Goal: Obtain resource: Obtain resource

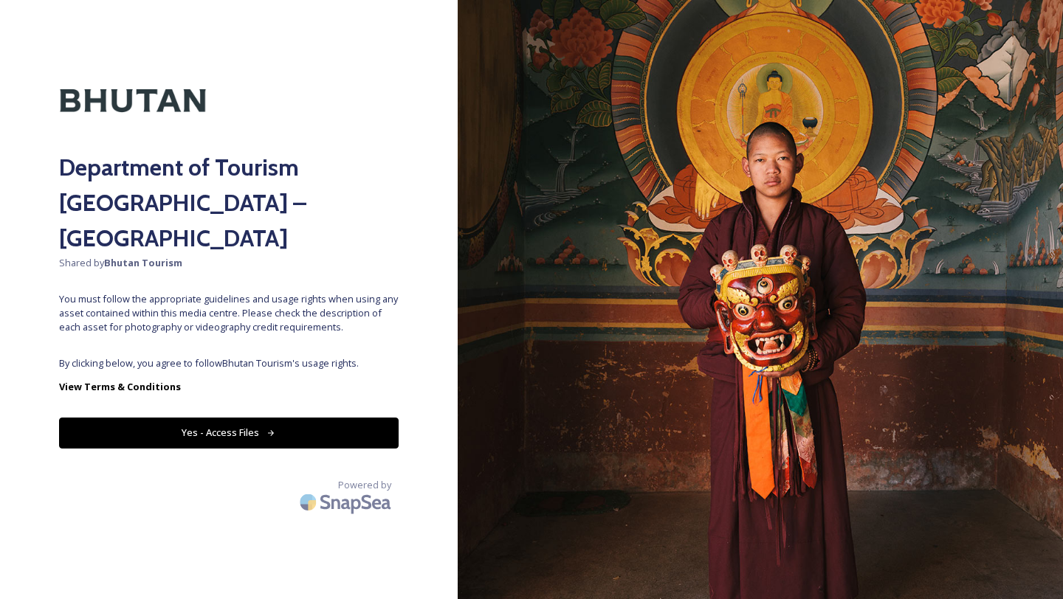
click at [272, 418] on button "Yes - Access Files" at bounding box center [229, 433] width 340 height 30
click at [266, 418] on button "Yes - Access Files" at bounding box center [229, 433] width 340 height 30
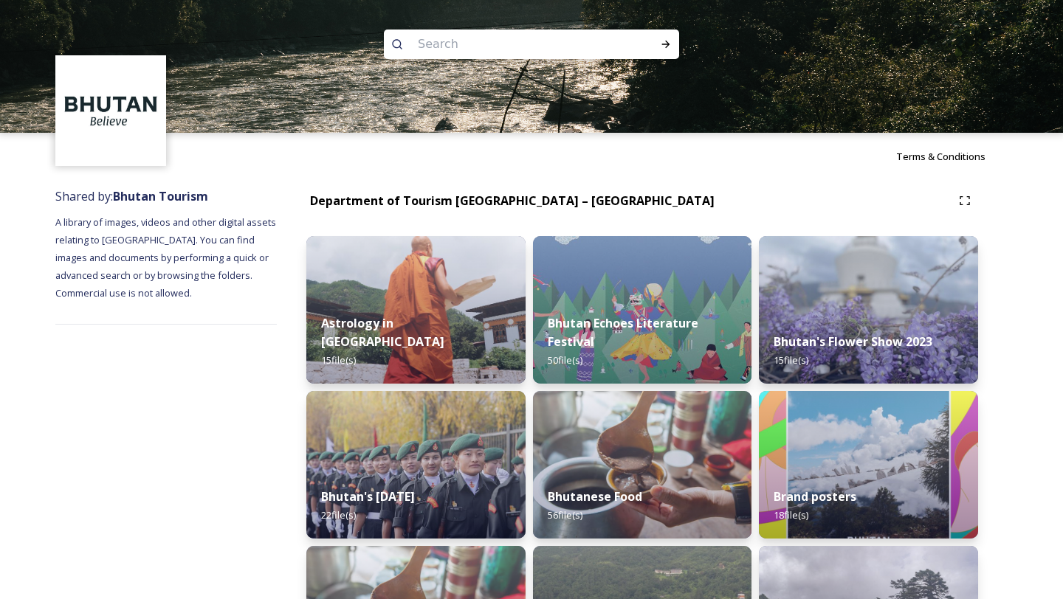
click at [551, 41] on input at bounding box center [511, 44] width 202 height 32
type input "Hydropower"
click at [665, 40] on icon at bounding box center [666, 44] width 12 height 12
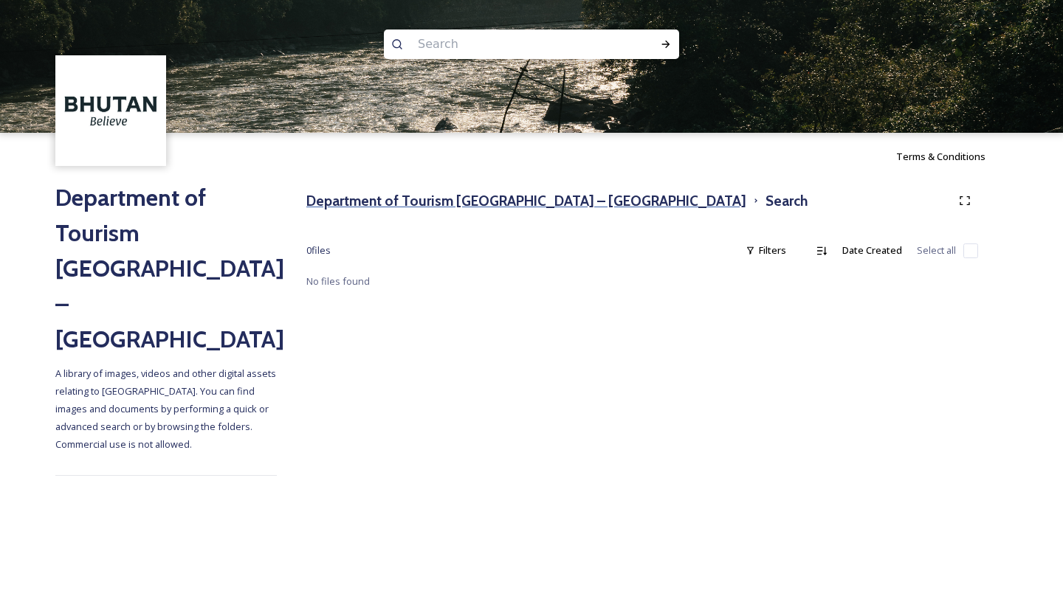
click at [374, 202] on h3 "Department of Tourism [GEOGRAPHIC_DATA] – [GEOGRAPHIC_DATA]" at bounding box center [526, 200] width 440 height 21
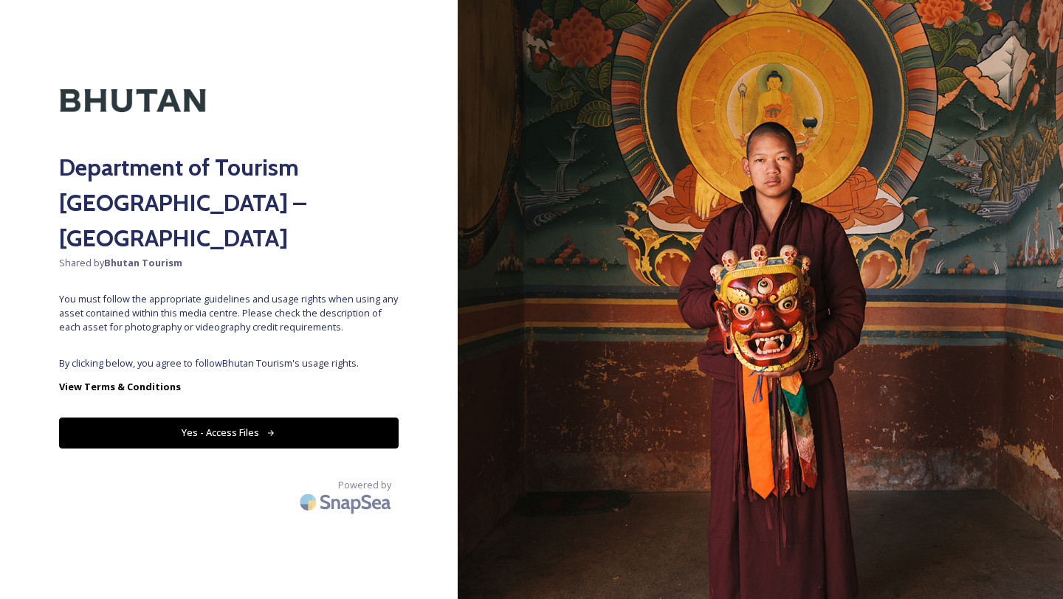
click at [252, 418] on button "Yes - Access Files" at bounding box center [229, 433] width 340 height 30
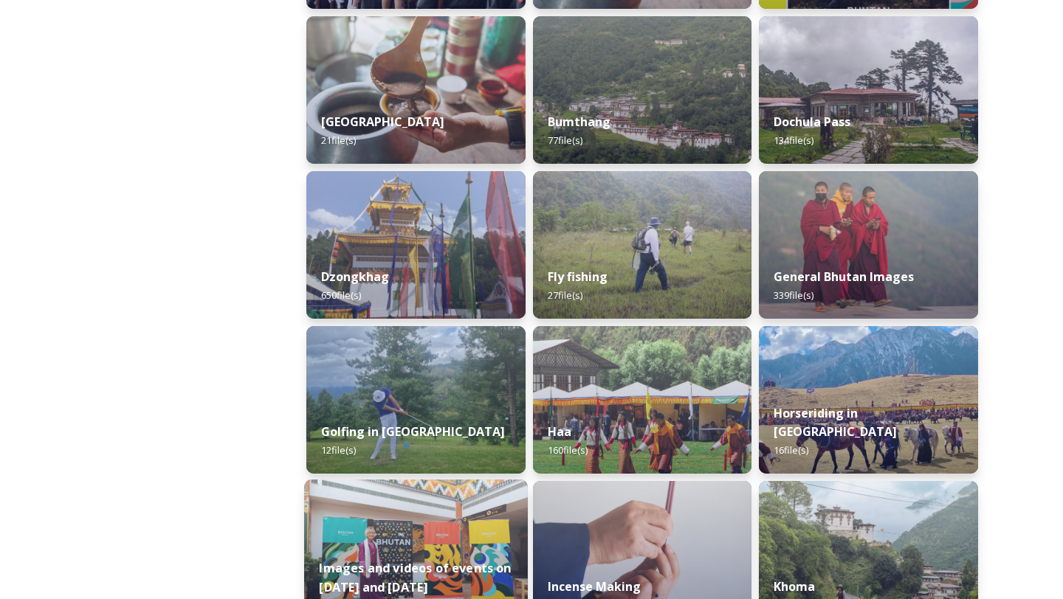
scroll to position [520, 0]
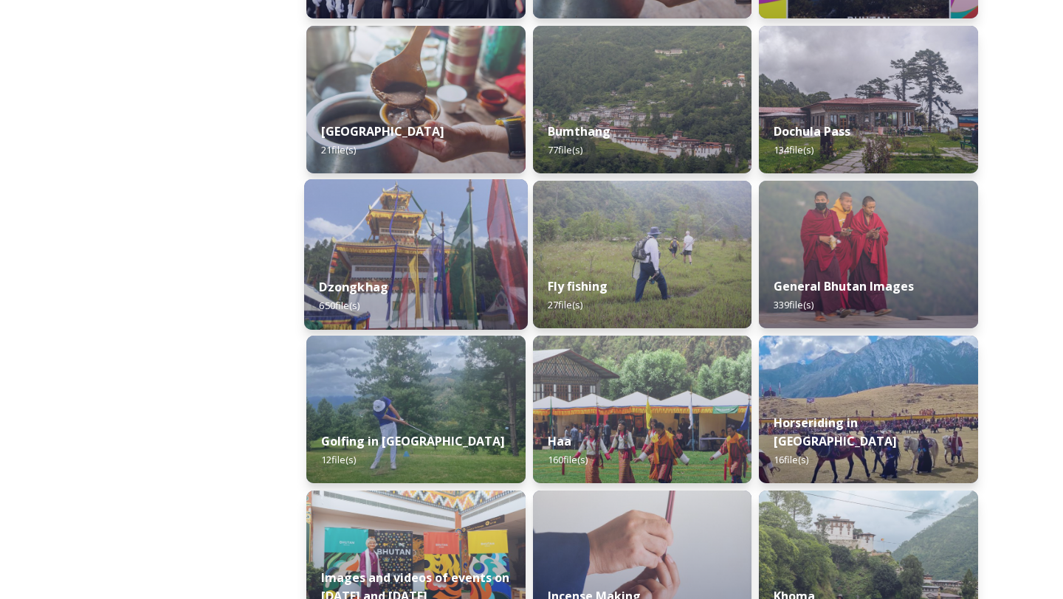
click at [433, 263] on img at bounding box center [416, 254] width 224 height 151
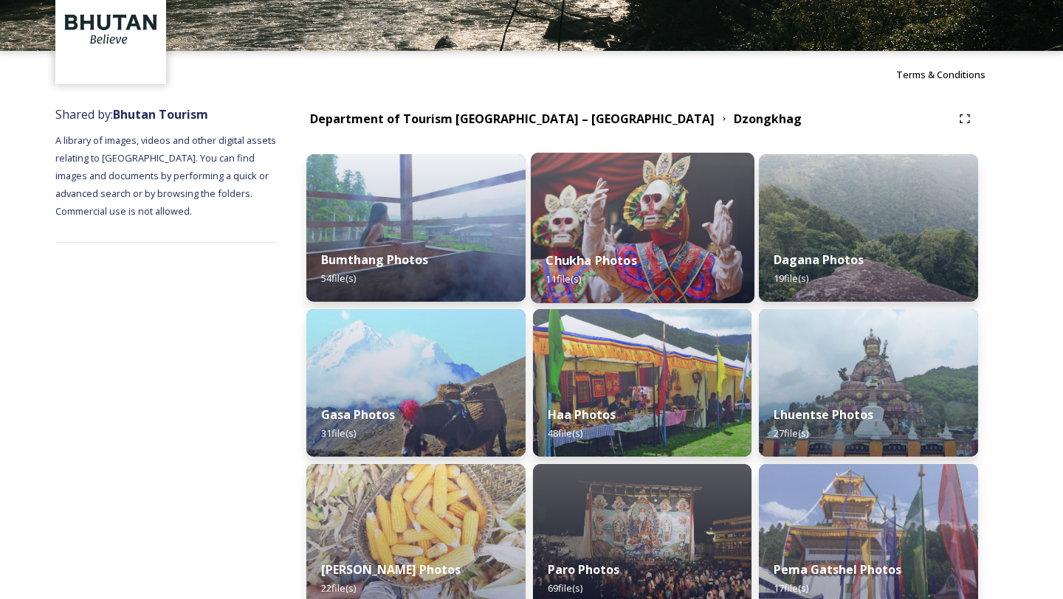
scroll to position [87, 0]
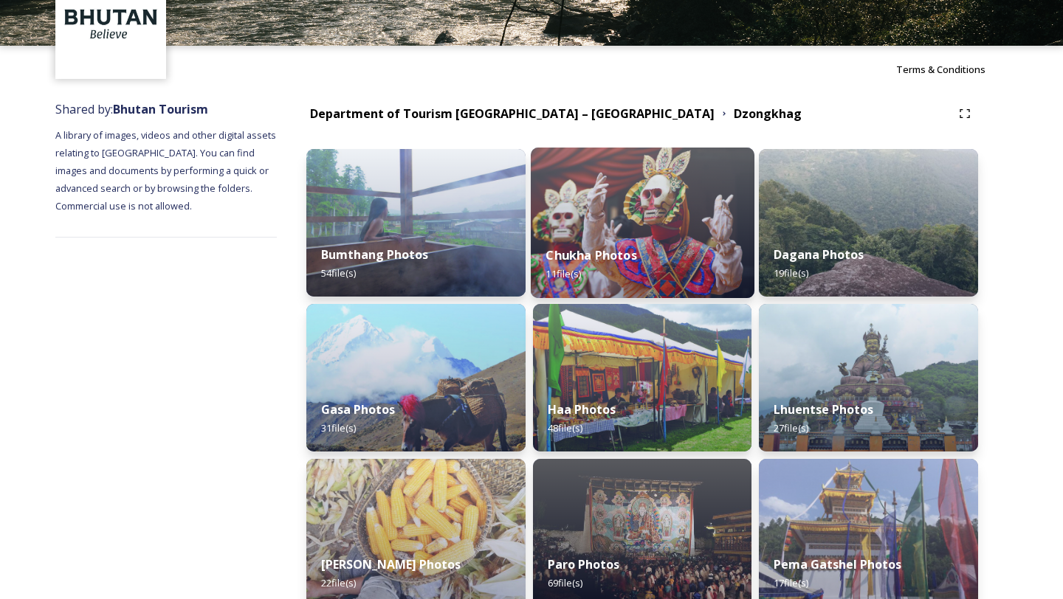
click at [610, 235] on div "Chukha Photos 11 file(s)" at bounding box center [643, 264] width 224 height 67
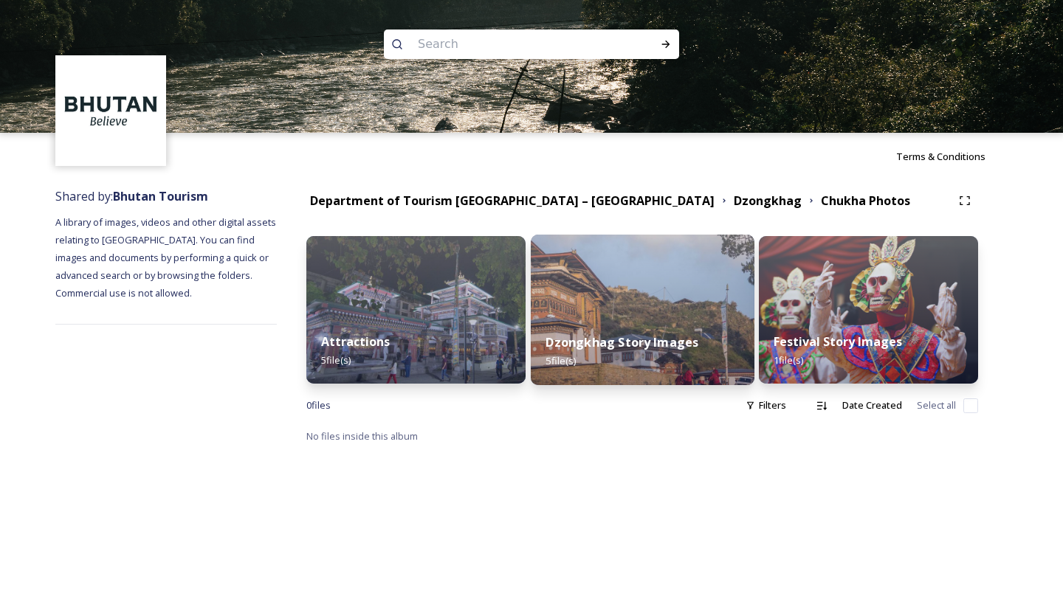
click at [619, 312] on img at bounding box center [643, 310] width 224 height 151
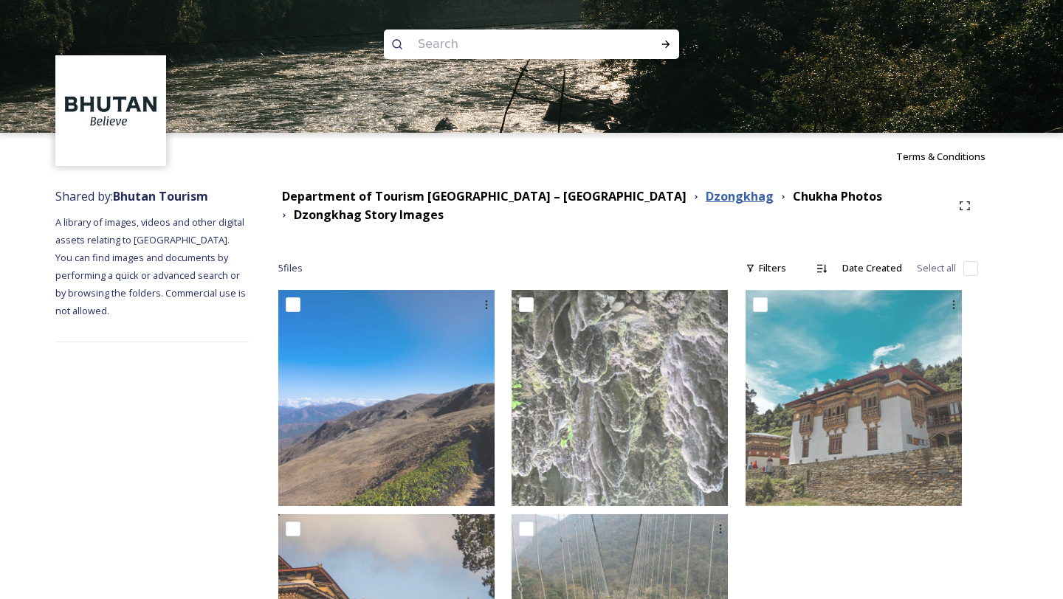
click at [706, 197] on strong "Dzongkhag" at bounding box center [740, 196] width 68 height 16
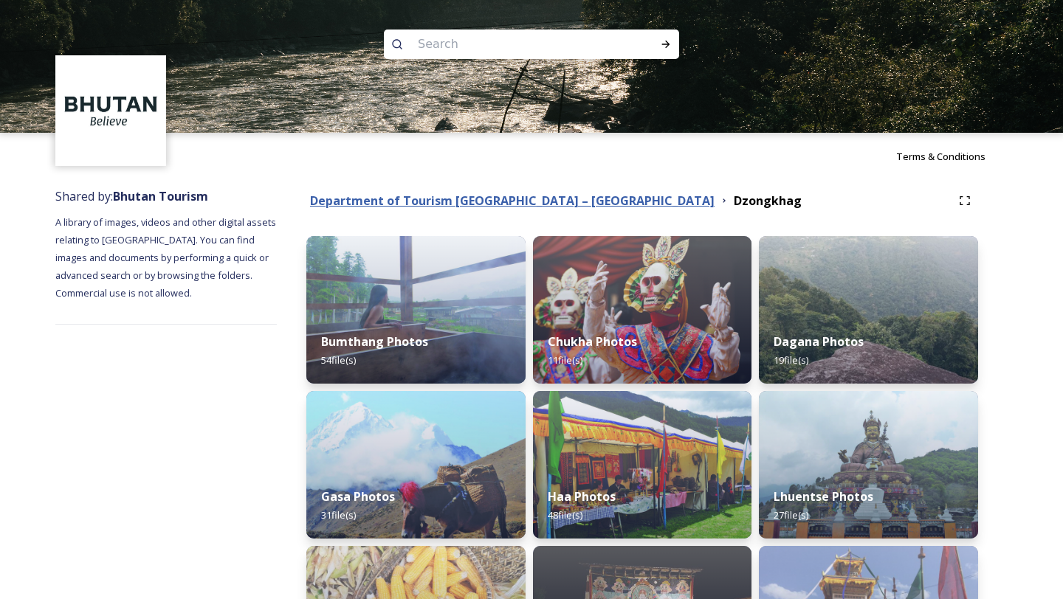
click at [542, 201] on strong "Department of Tourism [GEOGRAPHIC_DATA] – [GEOGRAPHIC_DATA]" at bounding box center [512, 201] width 405 height 16
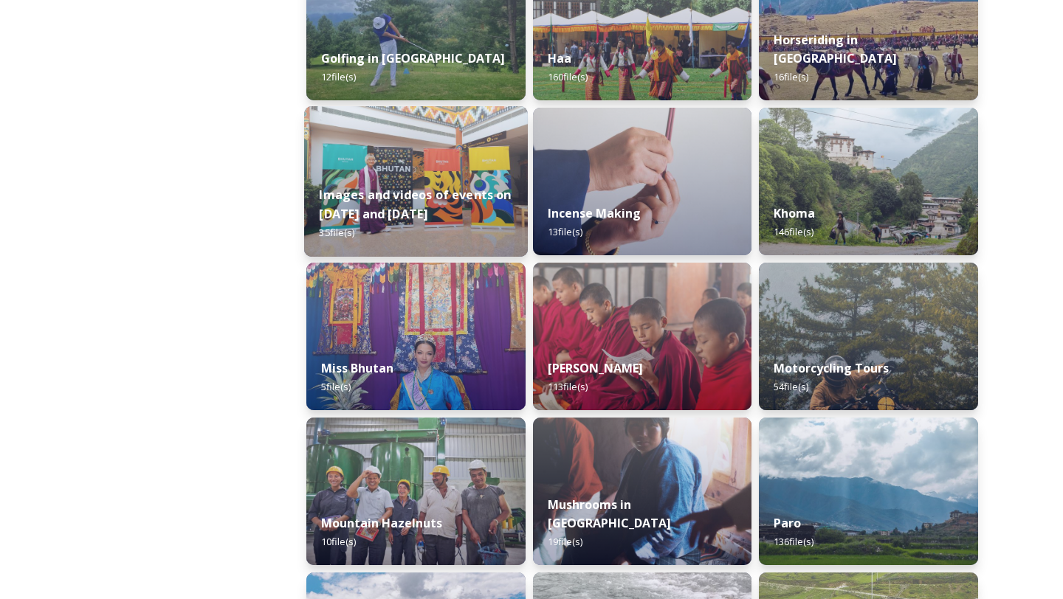
scroll to position [905, 0]
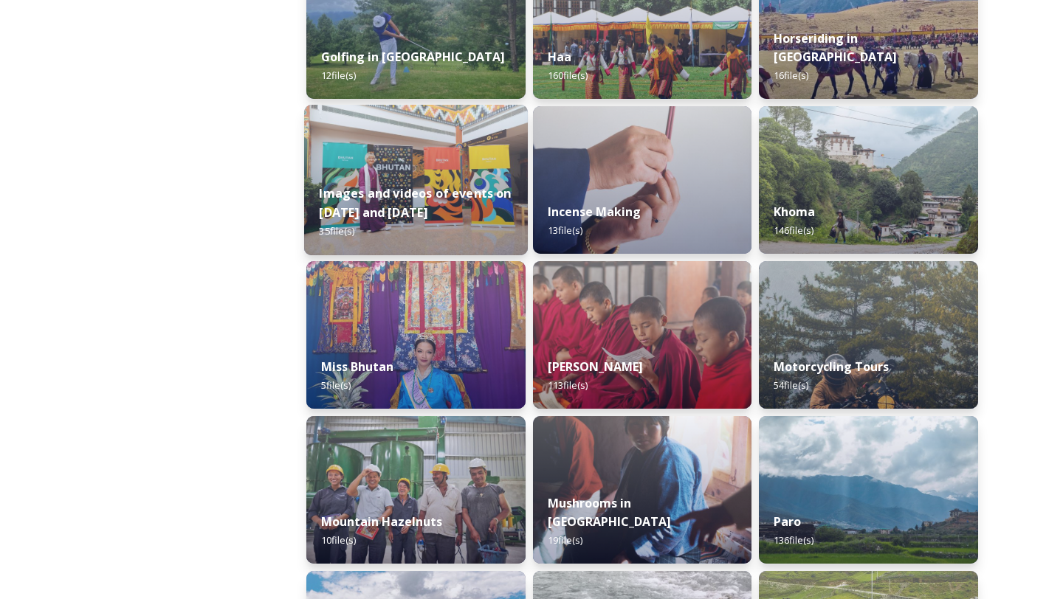
click at [428, 151] on img at bounding box center [416, 180] width 224 height 151
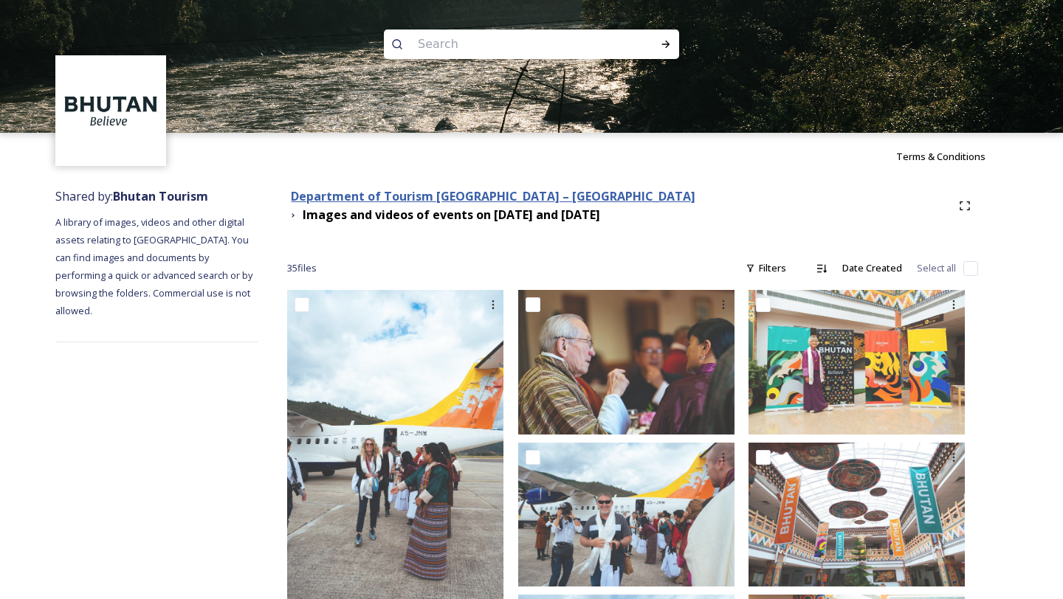
click at [526, 196] on strong "Department of Tourism [GEOGRAPHIC_DATA] – [GEOGRAPHIC_DATA]" at bounding box center [493, 196] width 405 height 16
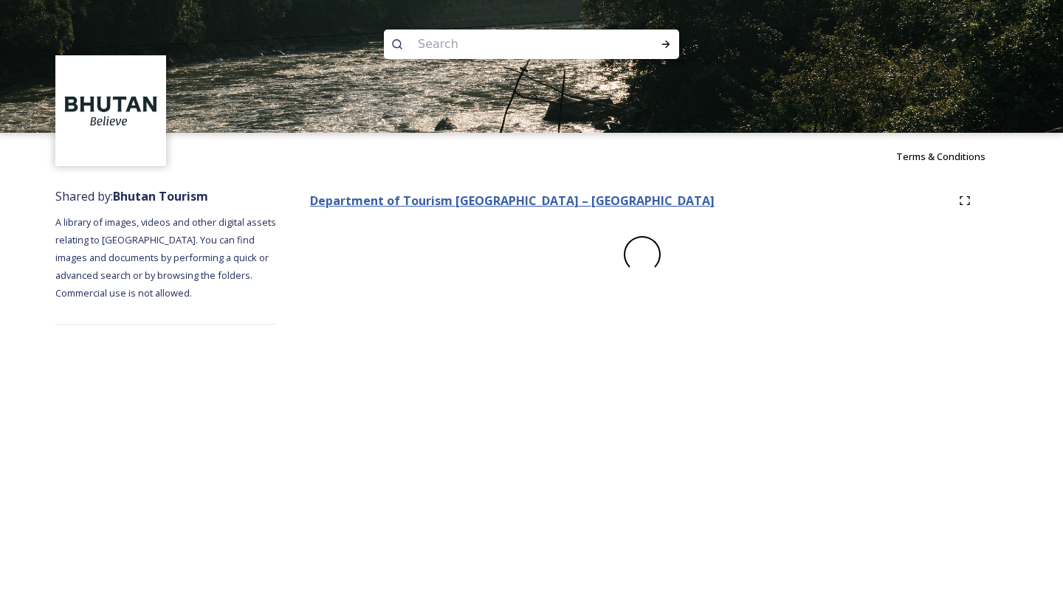
click at [526, 196] on strong "Department of Tourism [GEOGRAPHIC_DATA] – [GEOGRAPHIC_DATA]" at bounding box center [512, 201] width 405 height 16
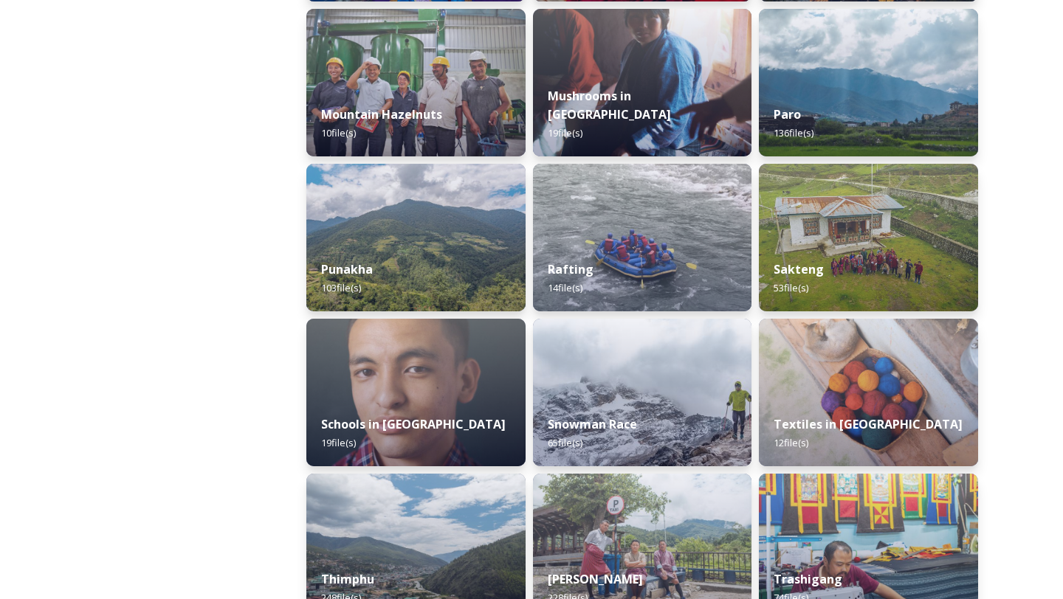
scroll to position [1326, 0]
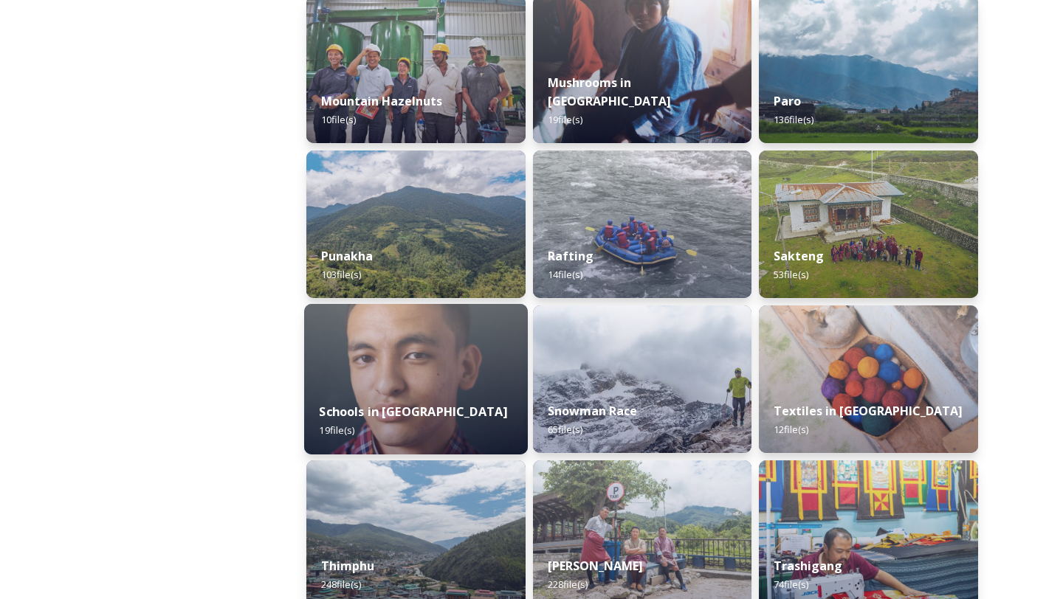
click at [436, 382] on img at bounding box center [416, 379] width 224 height 151
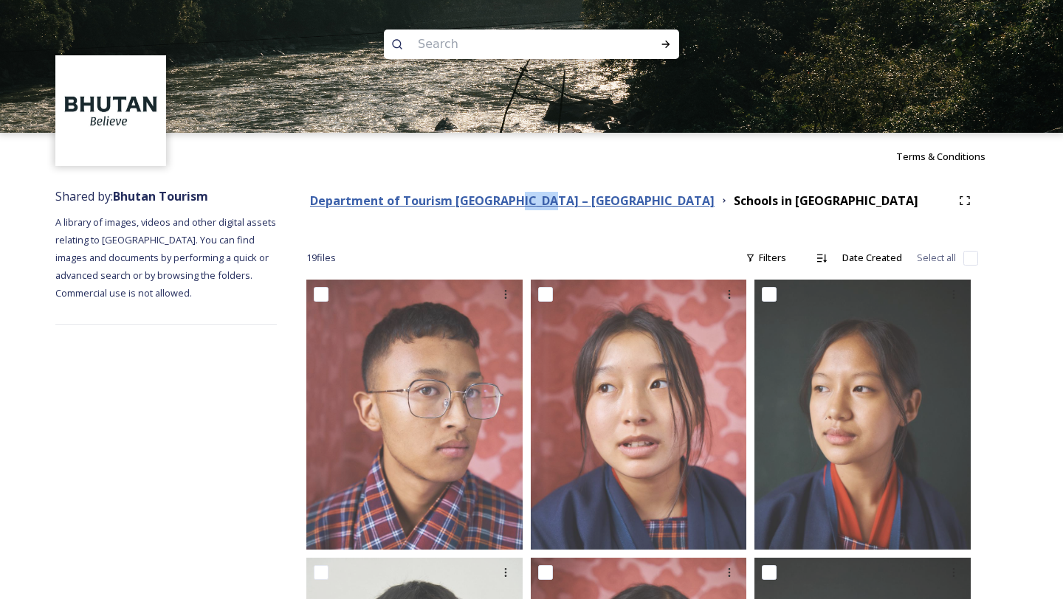
click at [470, 206] on strong "Department of Tourism [GEOGRAPHIC_DATA] – [GEOGRAPHIC_DATA]" at bounding box center [512, 201] width 405 height 16
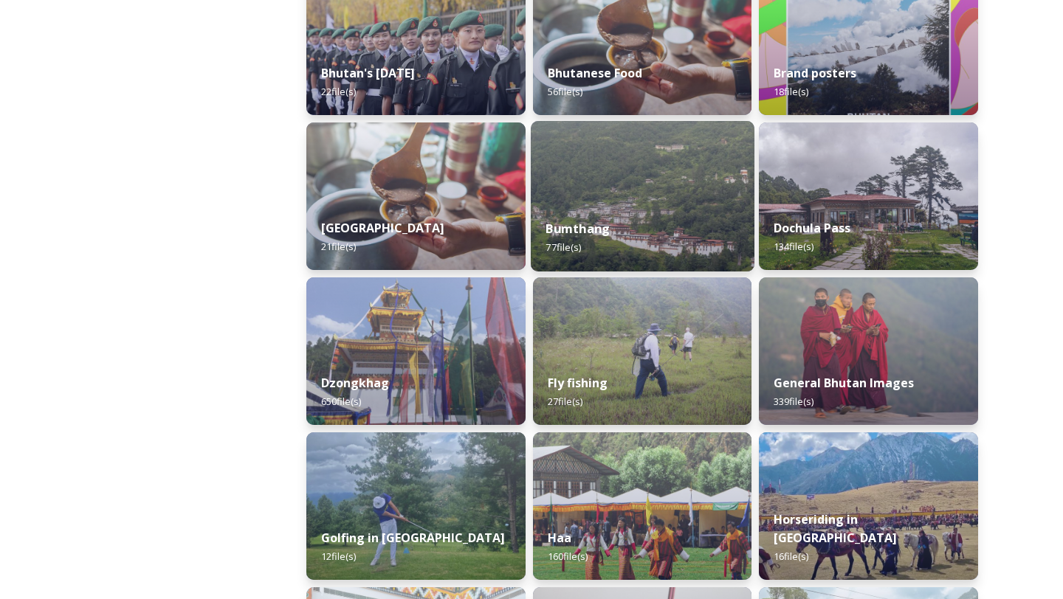
scroll to position [427, 0]
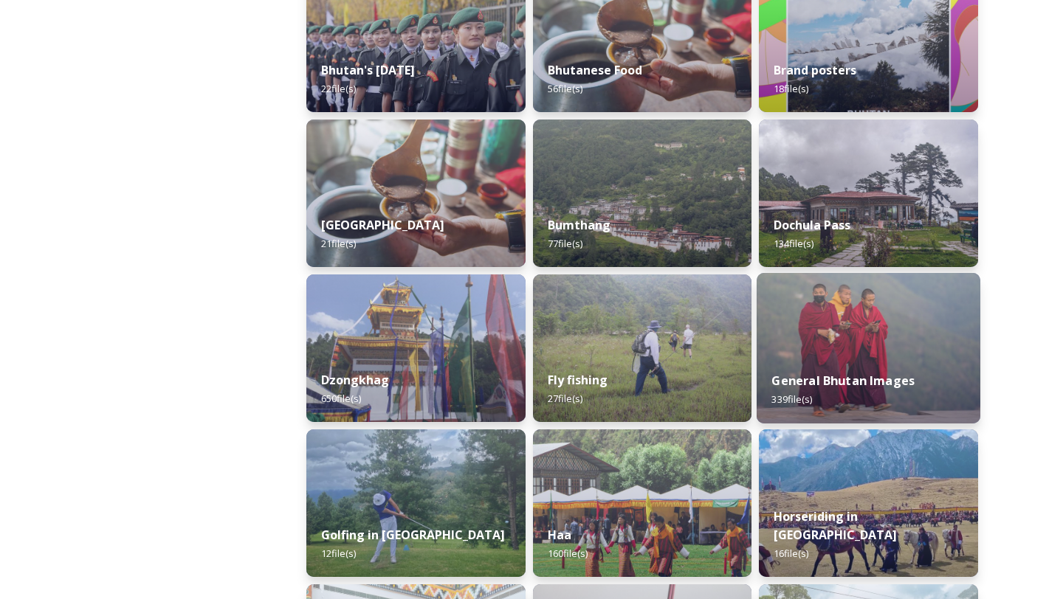
click at [816, 335] on img at bounding box center [869, 348] width 224 height 151
click at [821, 340] on img at bounding box center [869, 348] width 224 height 151
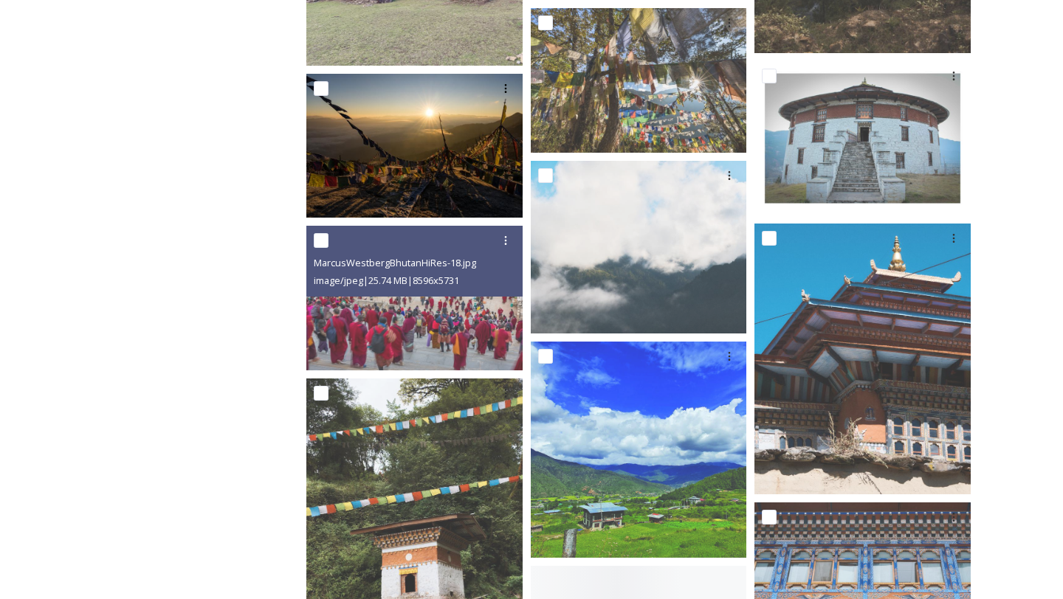
scroll to position [2652, 0]
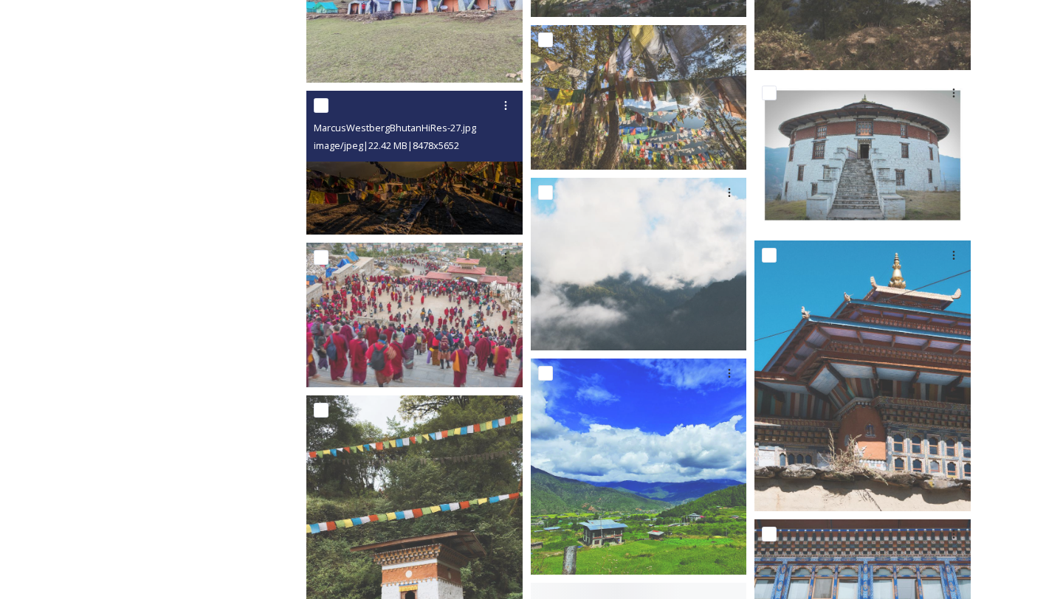
click at [443, 205] on img at bounding box center [414, 163] width 216 height 144
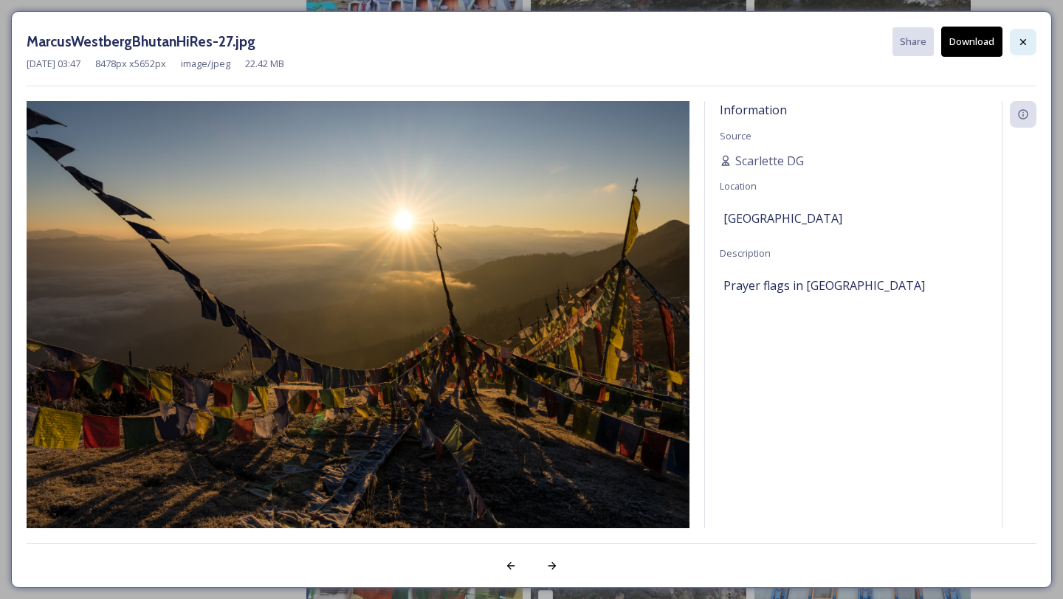
click at [1024, 48] on div at bounding box center [1023, 42] width 27 height 27
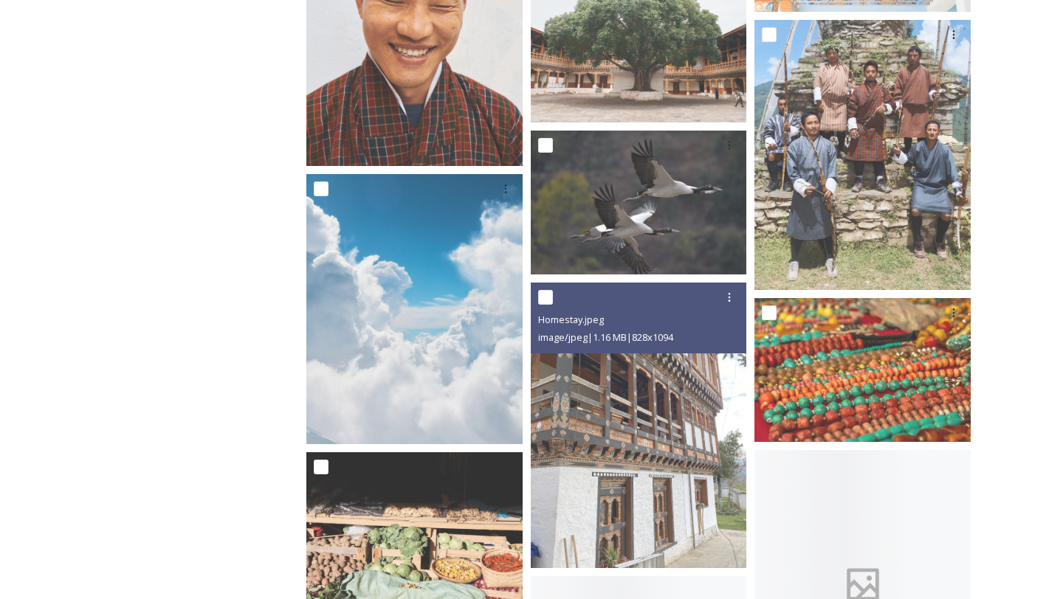
scroll to position [4546, 0]
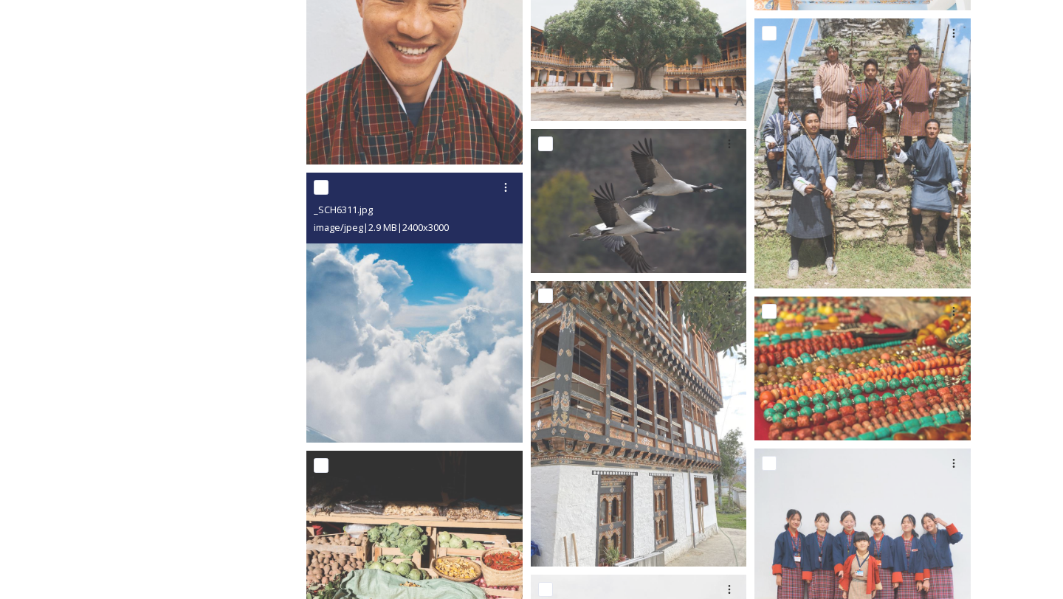
click at [441, 379] on img at bounding box center [414, 308] width 216 height 270
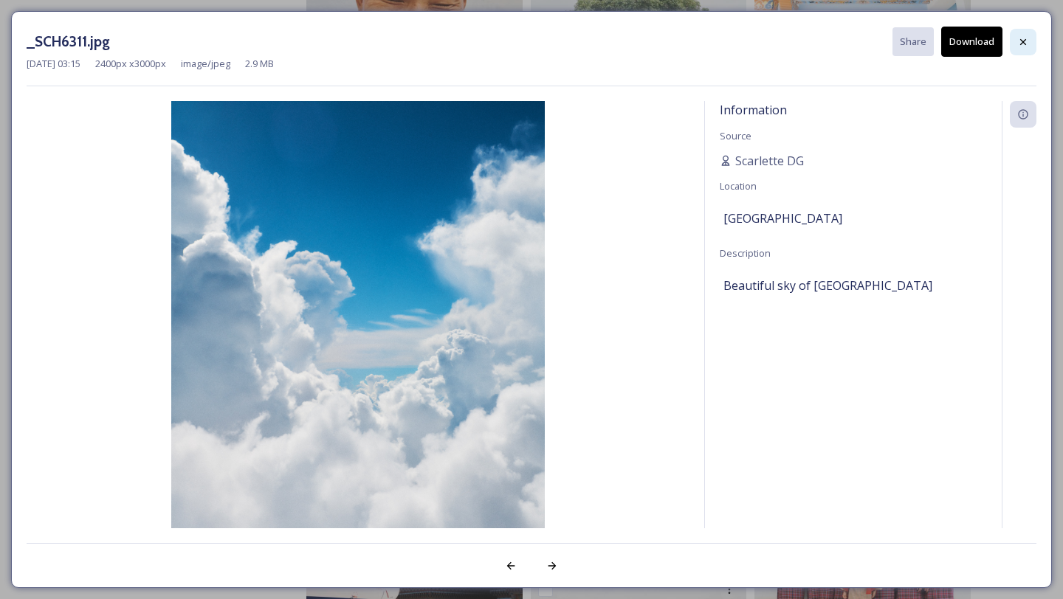
click at [1021, 36] on icon at bounding box center [1023, 42] width 12 height 12
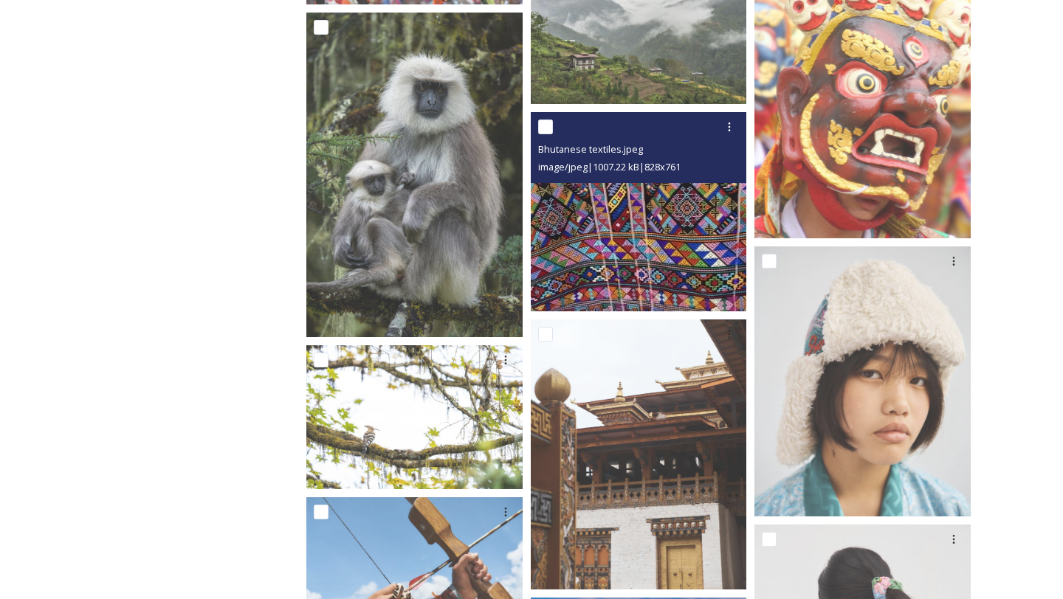
scroll to position [0, 0]
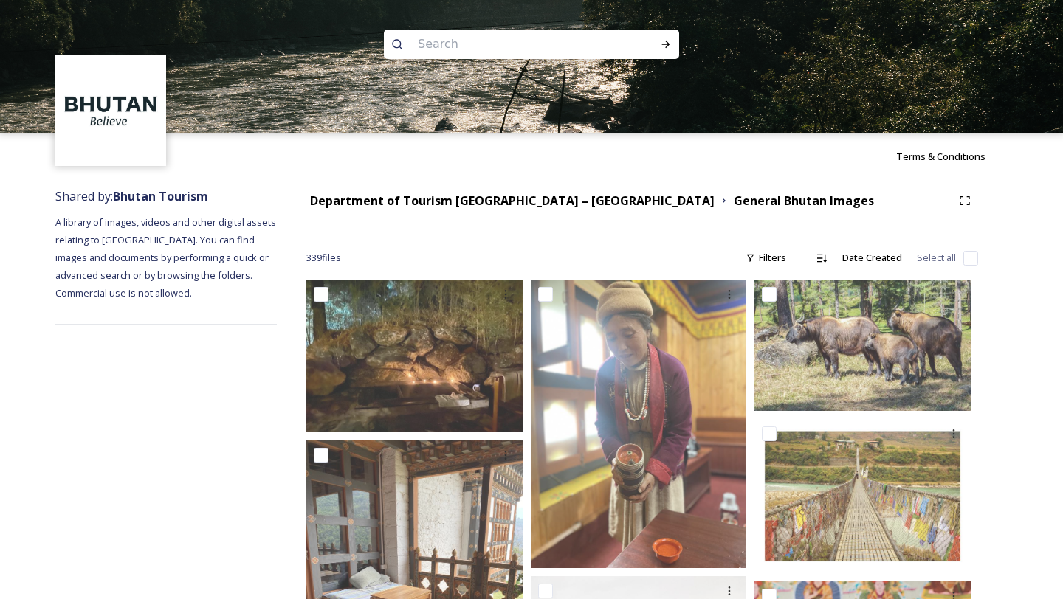
click at [471, 42] on input at bounding box center [511, 44] width 202 height 32
type input "agriculture"
click at [664, 47] on icon at bounding box center [666, 44] width 12 height 12
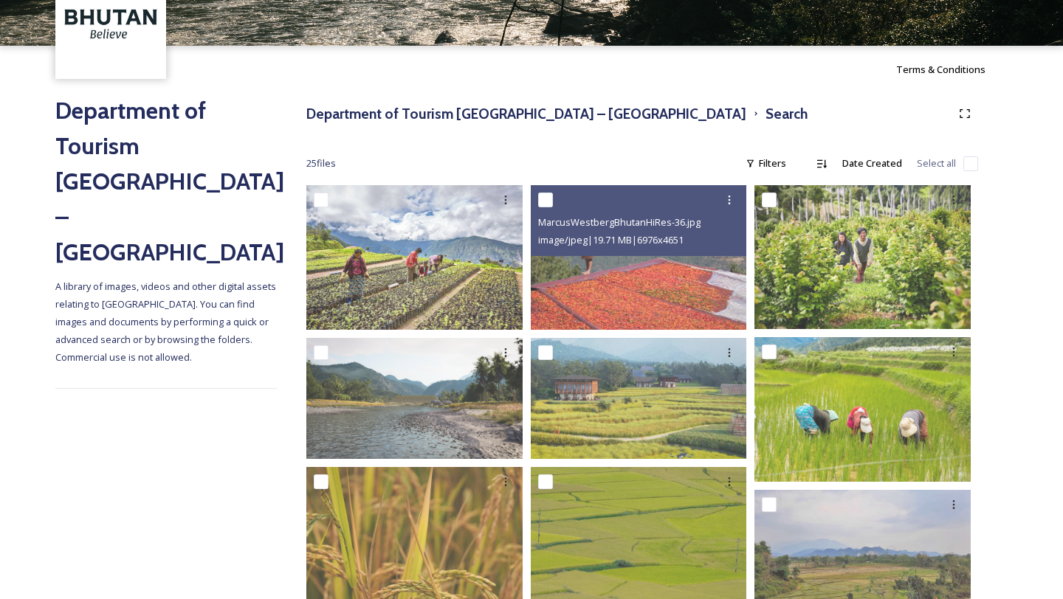
scroll to position [117, 0]
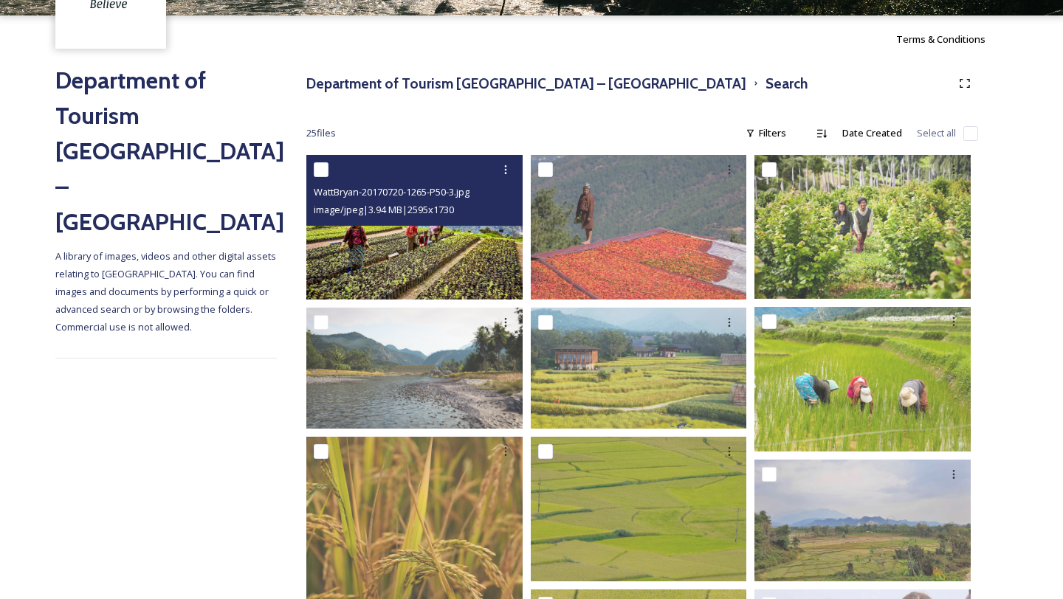
click at [444, 264] on img at bounding box center [414, 227] width 216 height 144
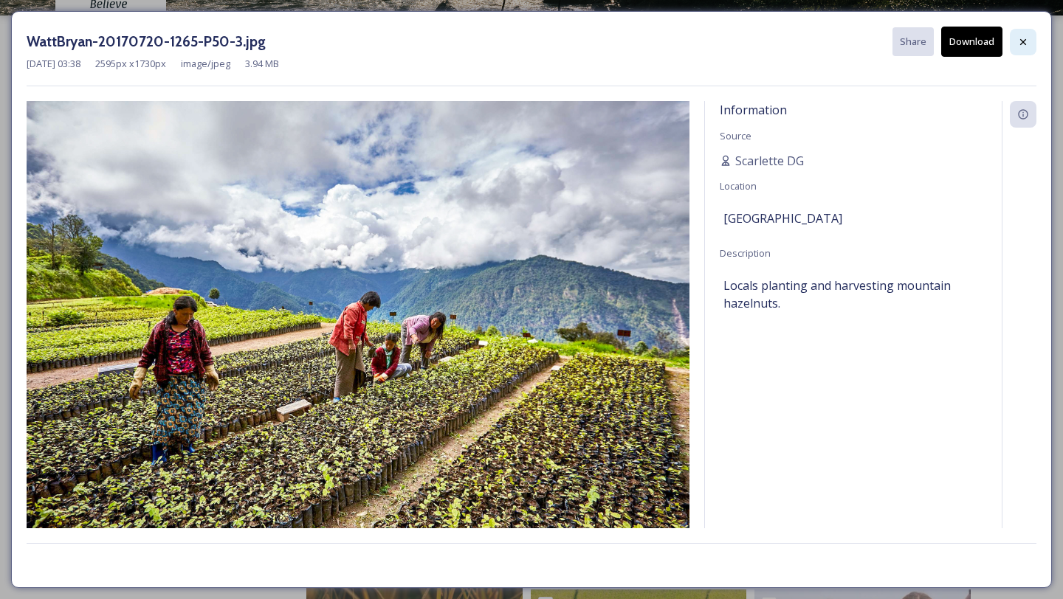
click at [1020, 38] on icon at bounding box center [1023, 42] width 12 height 12
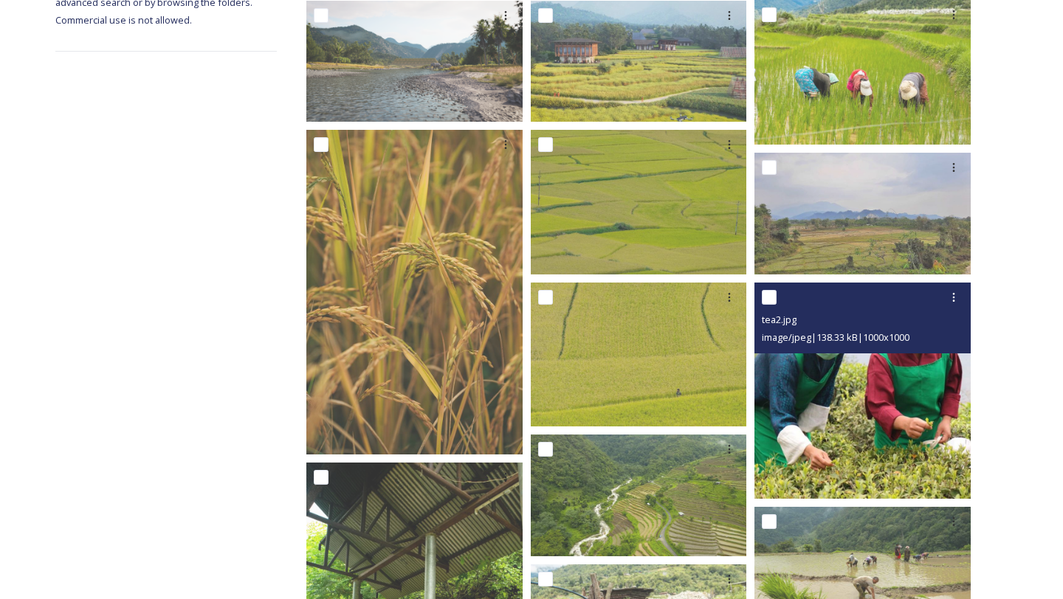
scroll to position [426, 0]
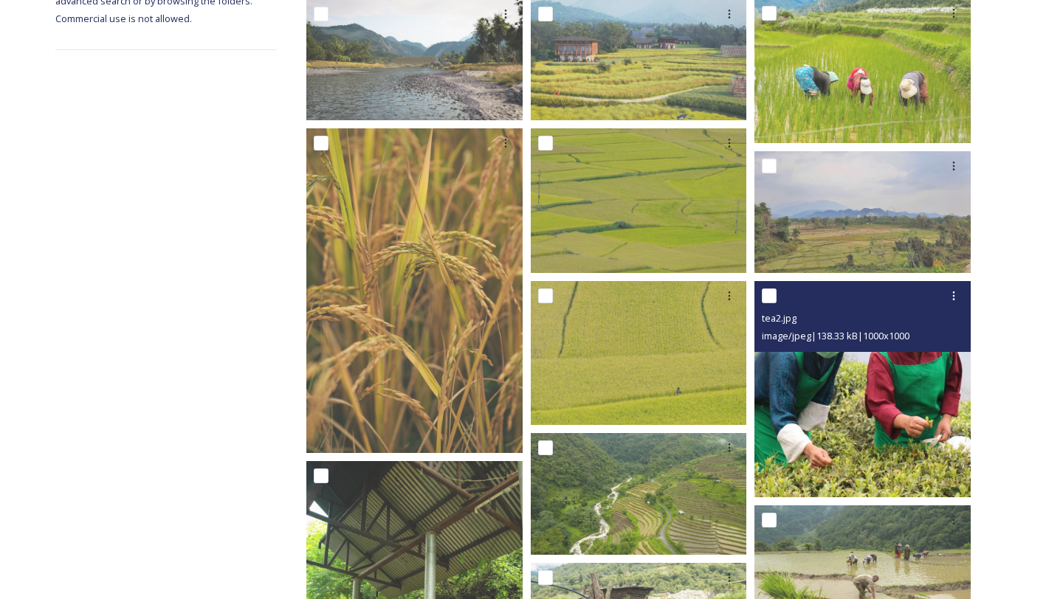
click at [800, 424] on img at bounding box center [863, 389] width 216 height 216
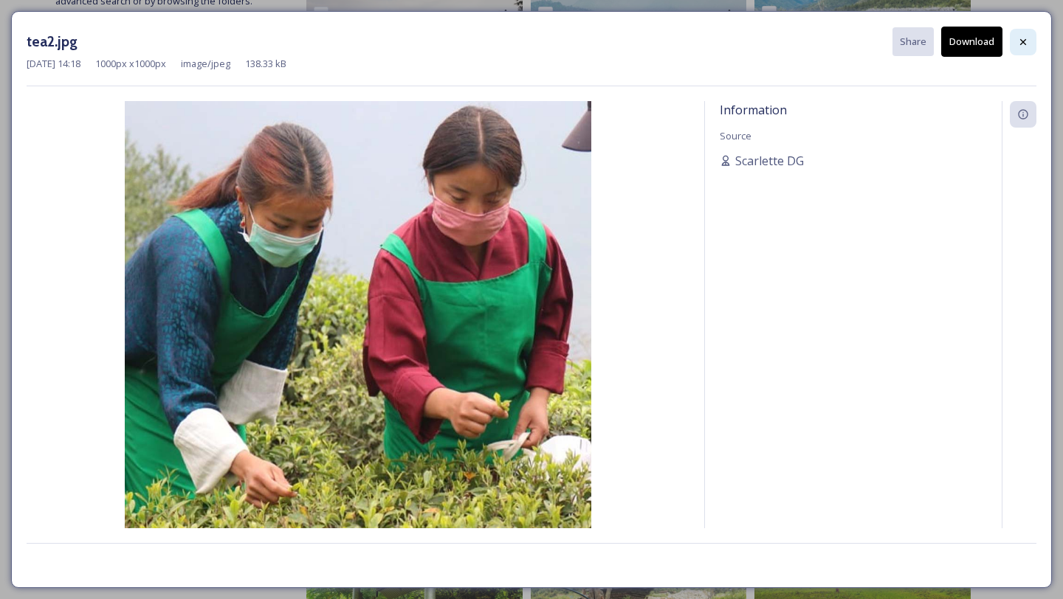
click at [1023, 34] on div at bounding box center [1023, 42] width 27 height 27
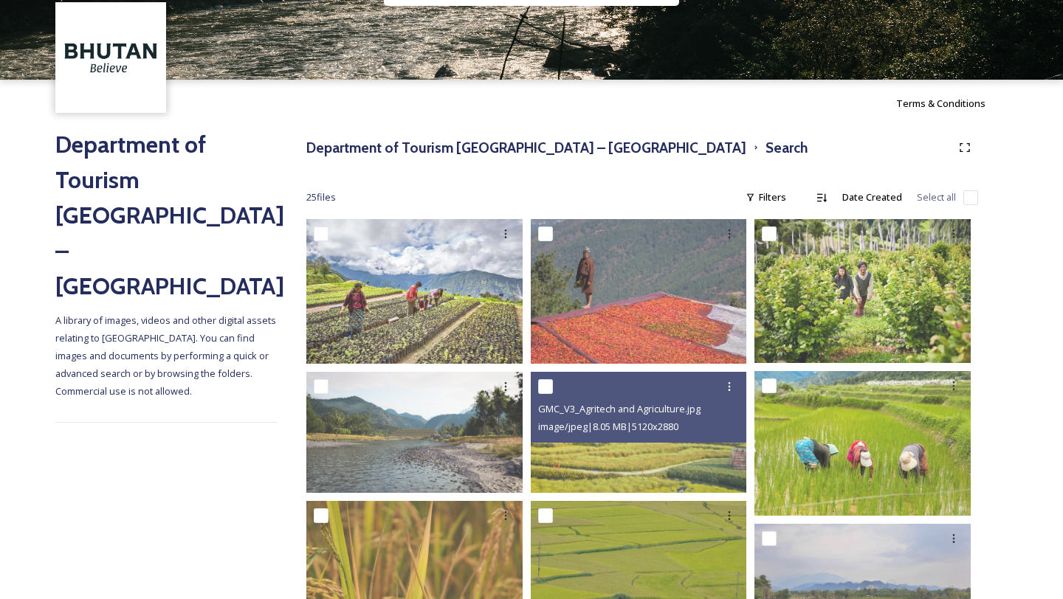
scroll to position [55, 0]
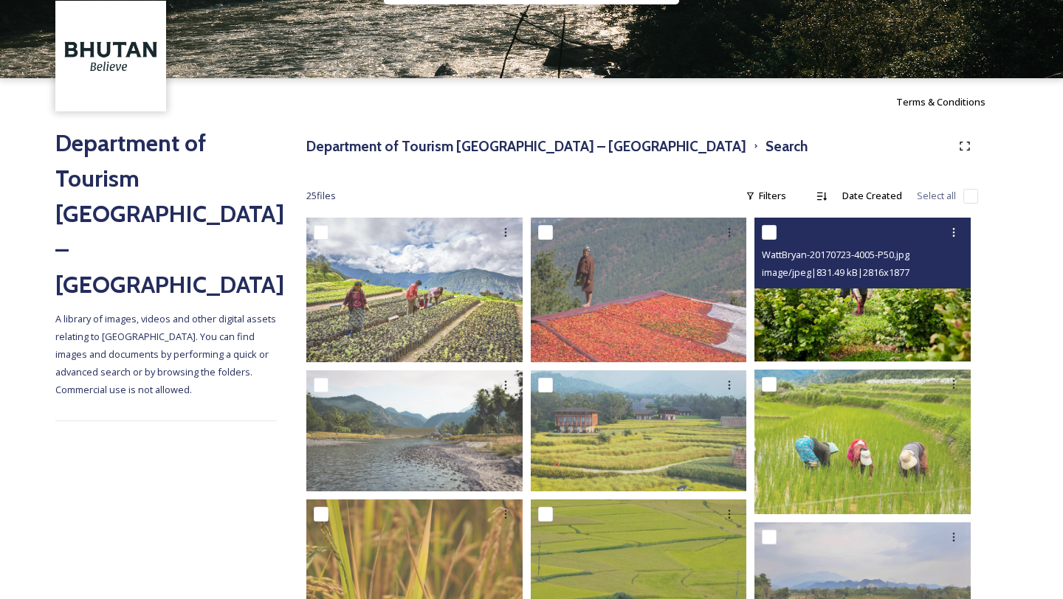
click at [841, 334] on img at bounding box center [863, 290] width 216 height 144
